Goal: Check status: Check status

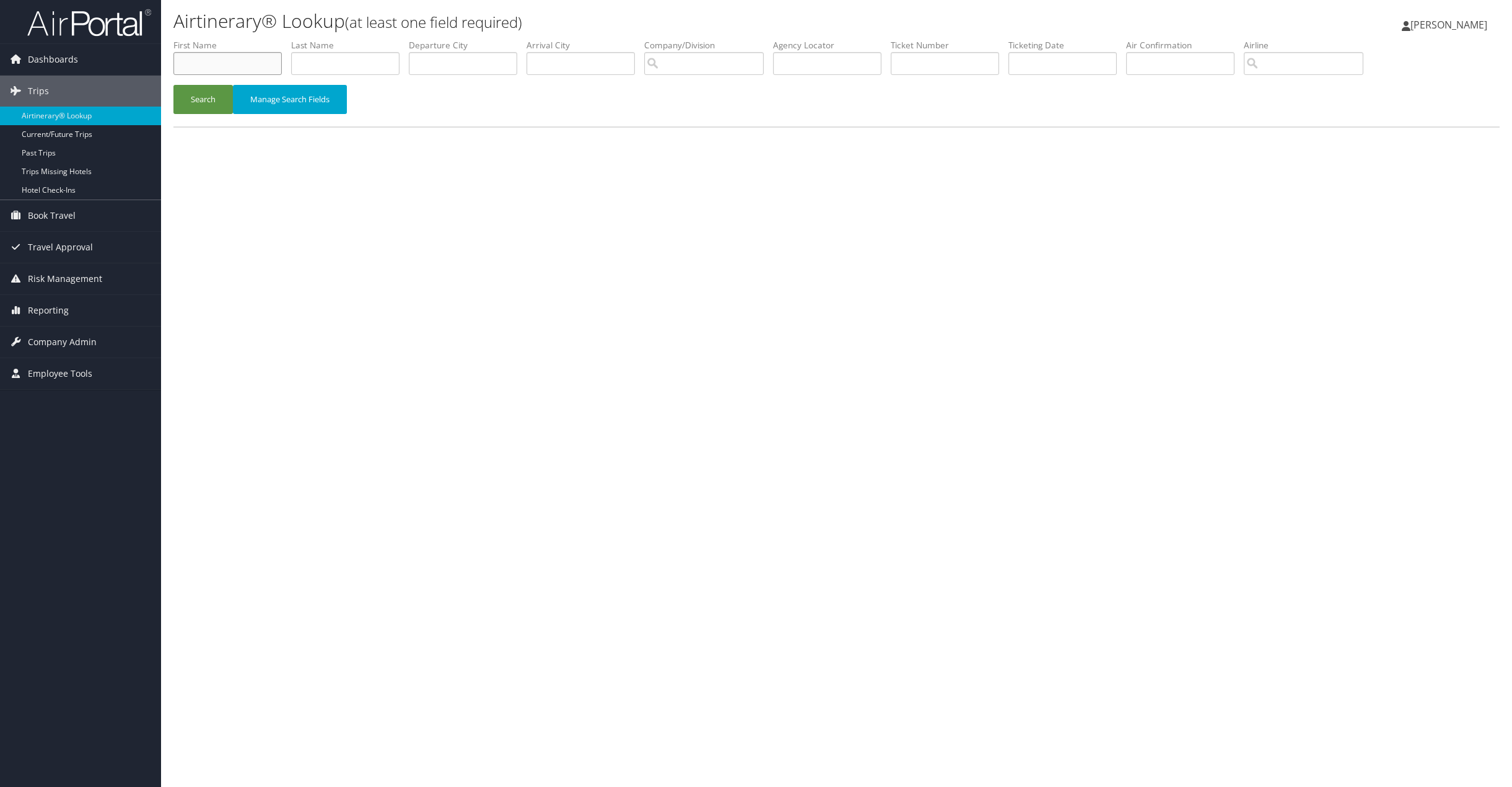
click at [204, 64] on input "text" at bounding box center [227, 64] width 108 height 23
type input "Samuel"
type input "p"
type input "Putnam"
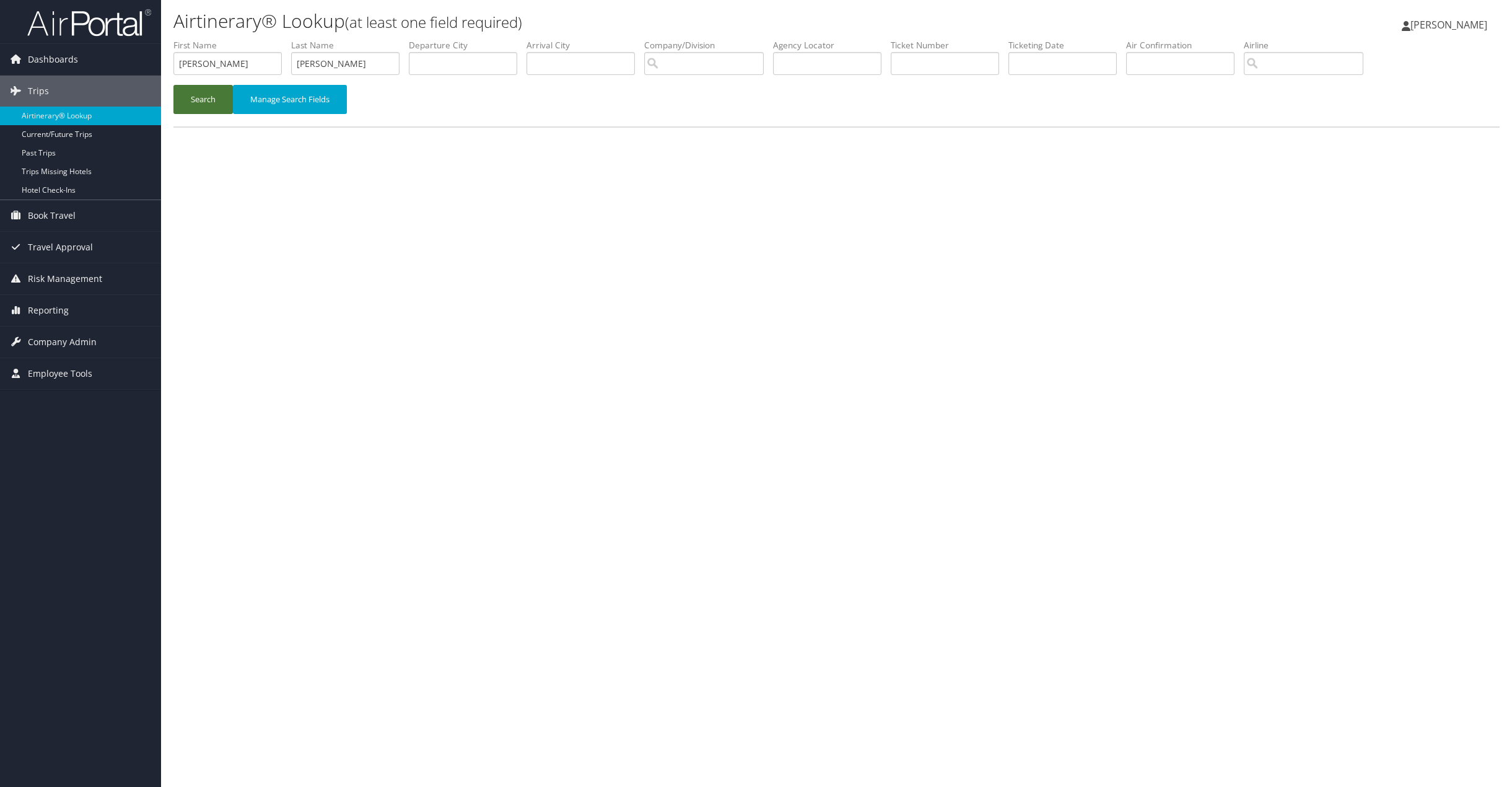
click at [203, 106] on button "Search" at bounding box center [203, 100] width 60 height 29
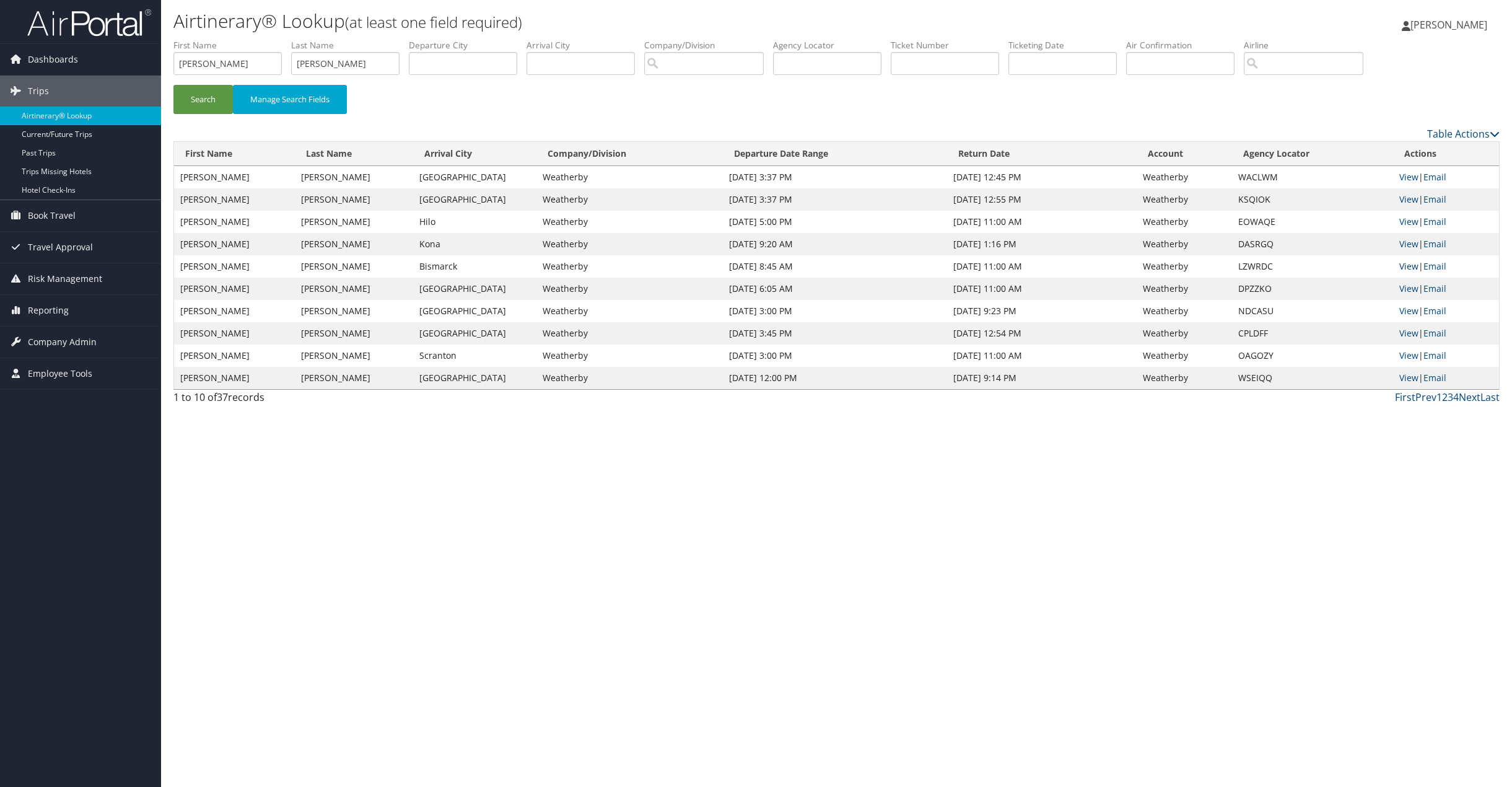
click at [1412, 268] on link "View" at bounding box center [1408, 265] width 19 height 12
click at [1405, 245] on link "View" at bounding box center [1408, 243] width 19 height 12
click at [1092, 494] on div "Airtinerary® Lookup (at least one field required) Elise Fast Elise Fast My Sett…" at bounding box center [836, 394] width 1351 height 787
click at [1411, 179] on link "View" at bounding box center [1408, 176] width 19 height 12
